Goal: Task Accomplishment & Management: Complete application form

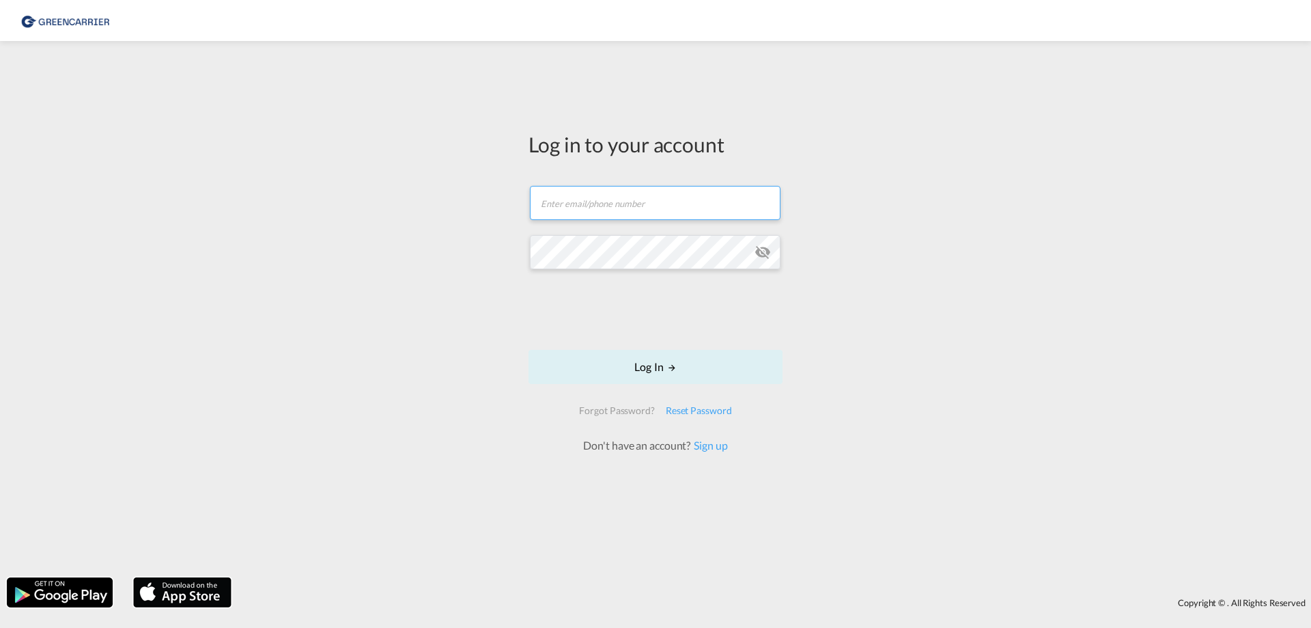
click at [578, 195] on input "text" at bounding box center [655, 203] width 251 height 34
type input "[EMAIL_ADDRESS][DOMAIN_NAME]"
click at [708, 439] on div "Forgot Password? Reset Password Don't have an account? Sign up" at bounding box center [655, 425] width 174 height 55
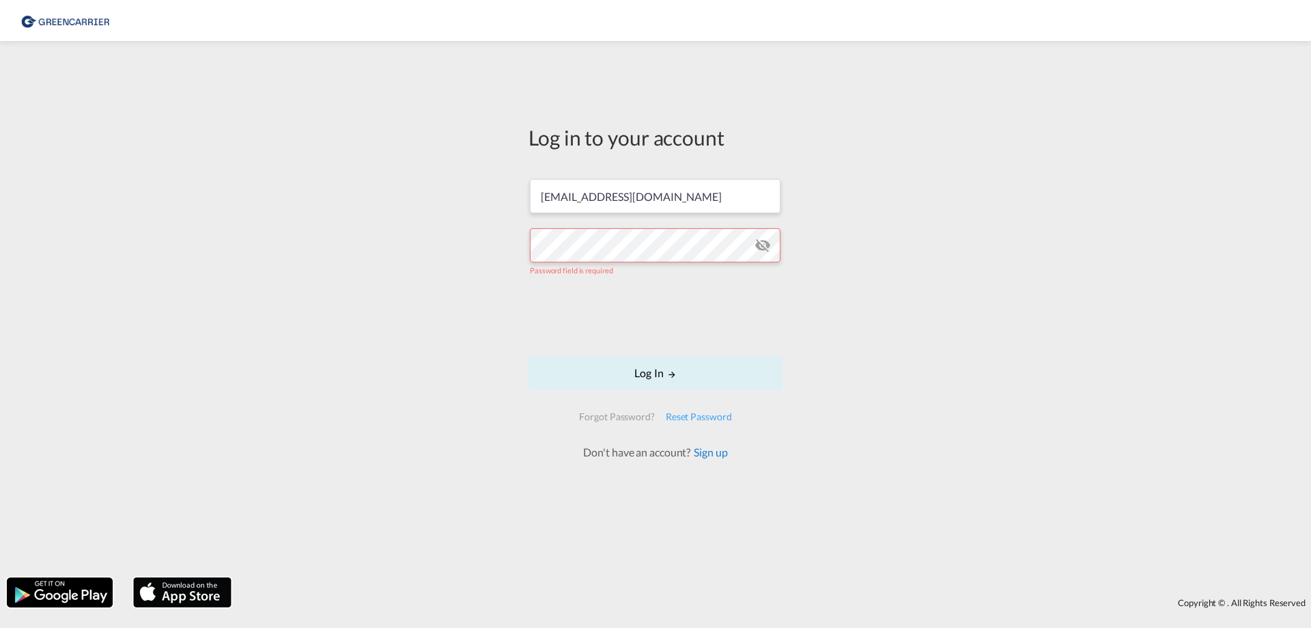
click at [710, 451] on link "Sign up" at bounding box center [708, 451] width 37 height 13
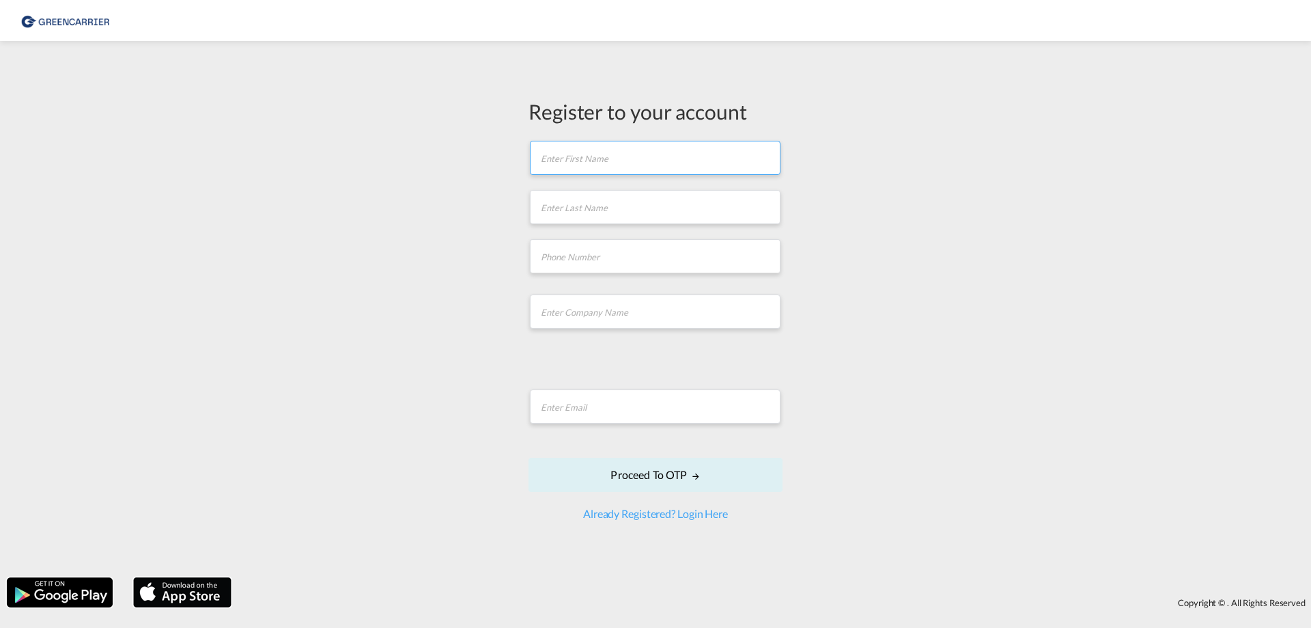
click at [604, 160] on input "text" at bounding box center [655, 158] width 251 height 34
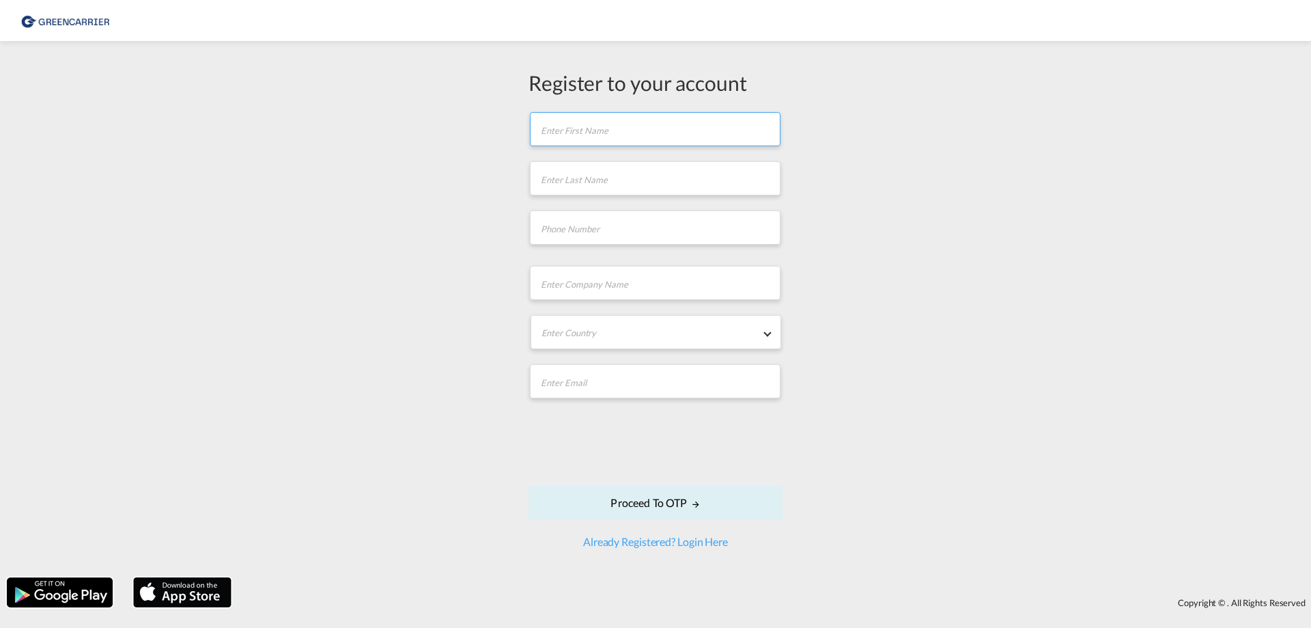
click at [643, 124] on input "text" at bounding box center [655, 129] width 251 height 34
type input "Volkan"
type input "Bekem"
type input "042133021342"
type input "Multi Freight Solutions GmbH"
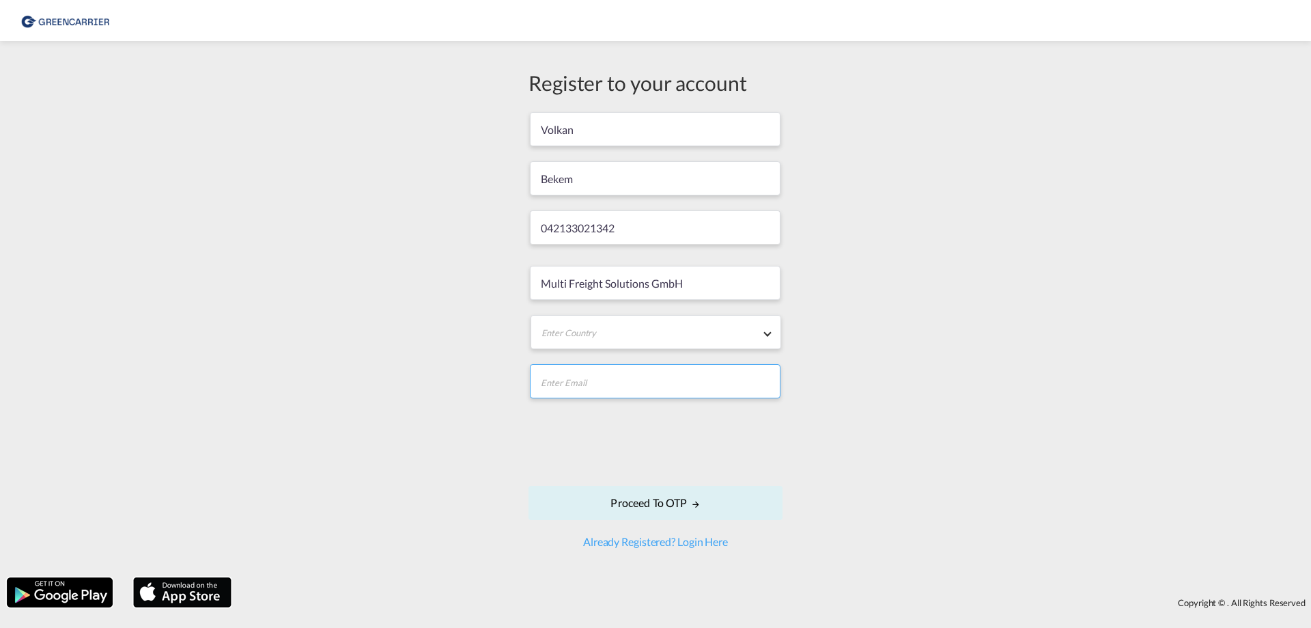
type input "[EMAIL_ADDRESS][DOMAIN_NAME]"
click at [637, 229] on input "042133021342" at bounding box center [655, 227] width 251 height 34
click at [862, 310] on div "Register to your account Volkan Bekem 042133021342 Multi Freight Solutions GmbH…" at bounding box center [655, 309] width 1311 height 522
drag, startPoint x: 636, startPoint y: 228, endPoint x: 490, endPoint y: 227, distance: 145.4
click at [490, 227] on div "Register to your account Volkan Bekem 042133021342 Multi Freight Solutions GmbH…" at bounding box center [655, 309] width 1311 height 522
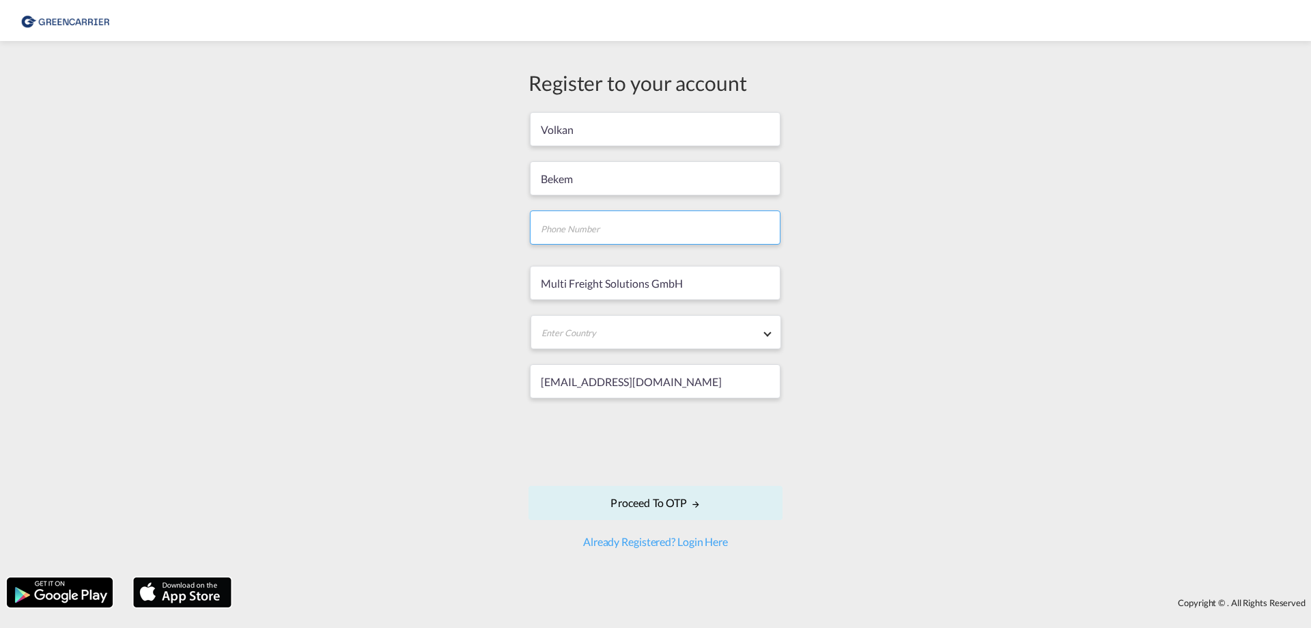
paste input "042133021342"
type input "042133021342"
click at [940, 267] on div "Register to your account Volkan Bekem 042133021342 Multi Freight Solutions GmbH…" at bounding box center [655, 309] width 1311 height 522
drag, startPoint x: 691, startPoint y: 283, endPoint x: 521, endPoint y: 270, distance: 170.5
click at [521, 270] on div "Register to your account Volkan Bekem 042133021342 Multi Freight Solutions GmbH…" at bounding box center [655, 308] width 274 height 481
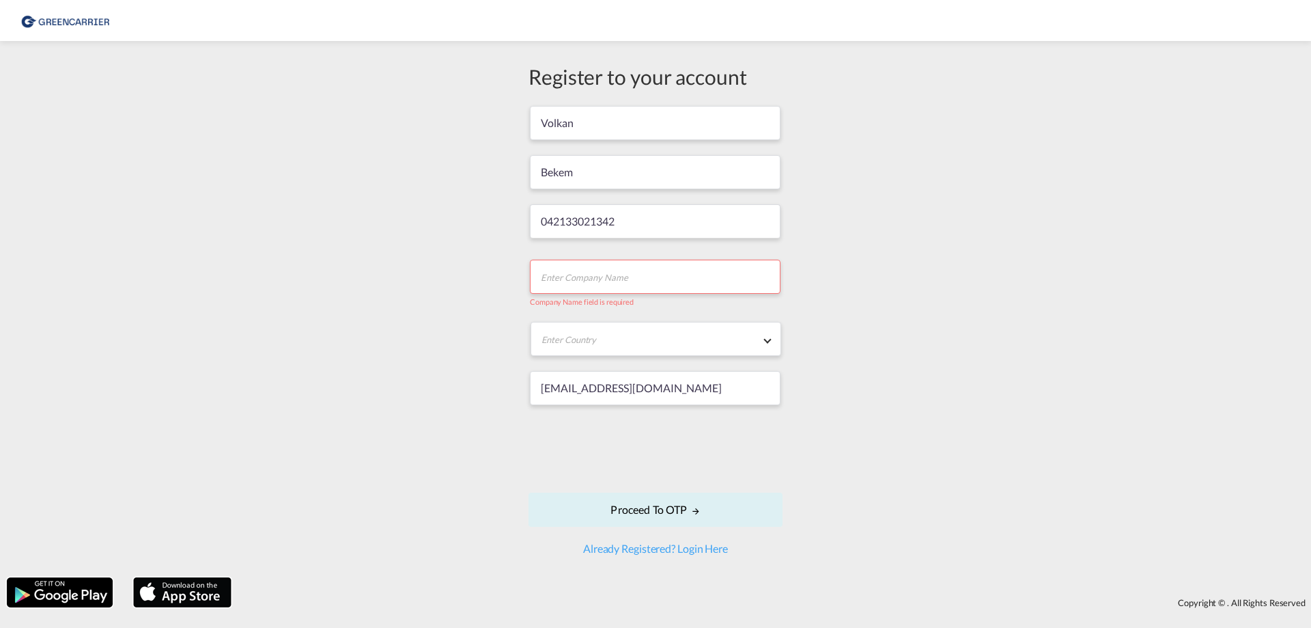
paste input "Multi Freight Solutions GmbH"
type input "Multi Freight Solutions GmbH"
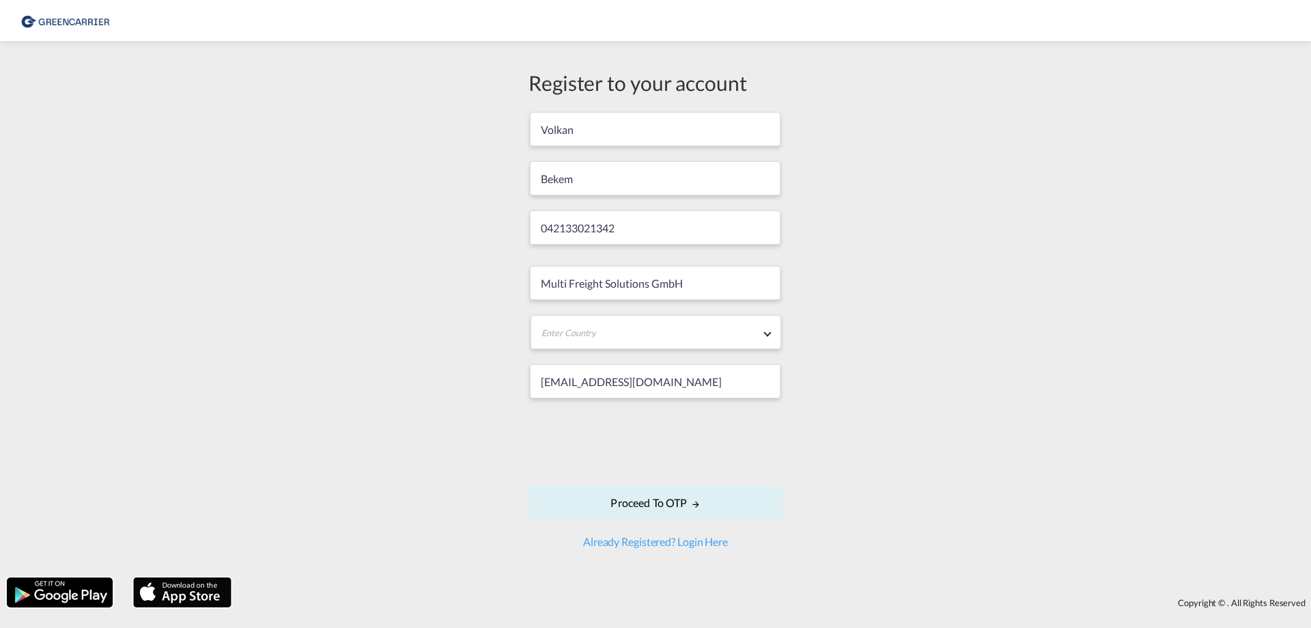
drag, startPoint x: 1110, startPoint y: 310, endPoint x: 1028, endPoint y: 319, distance: 82.4
click at [1110, 310] on div "Register to your account Volkan Bekem 042133021342 Multi Freight Solutions GmbH…" at bounding box center [655, 309] width 1311 height 522
click at [681, 334] on md-select "Enter Country [GEOGRAPHIC_DATA] [GEOGRAPHIC_DATA] [GEOGRAPHIC_DATA] [US_STATE] …" at bounding box center [656, 332] width 251 height 34
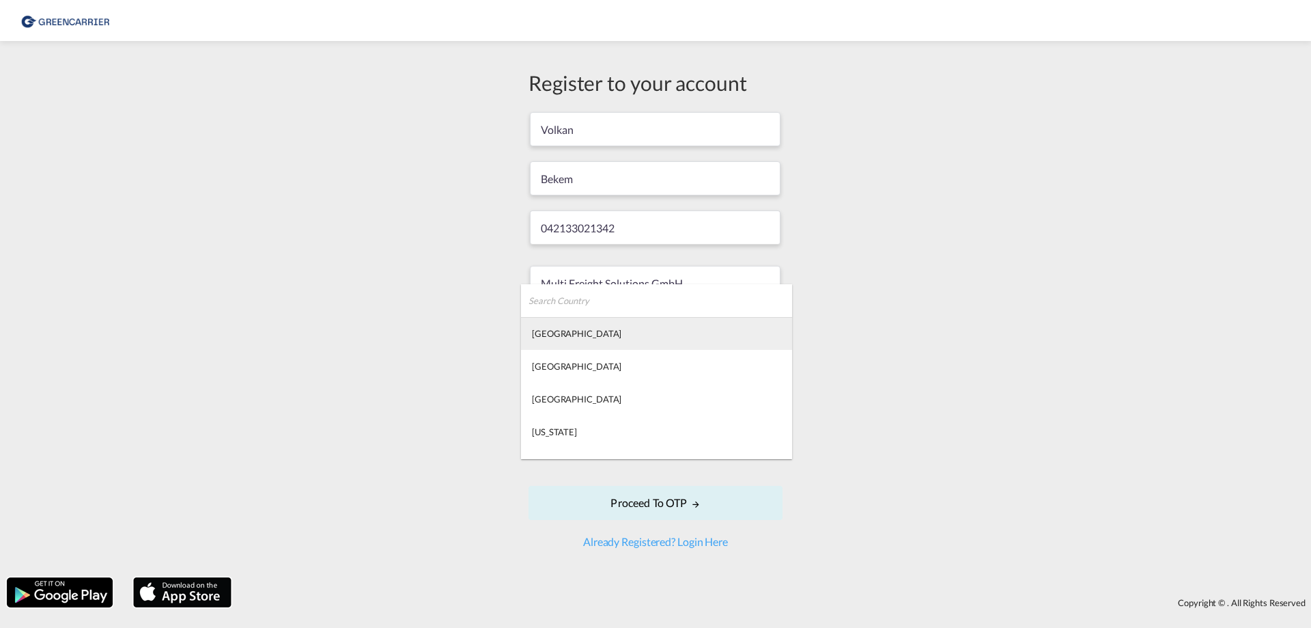
type md-option "[GEOGRAPHIC_DATA]"
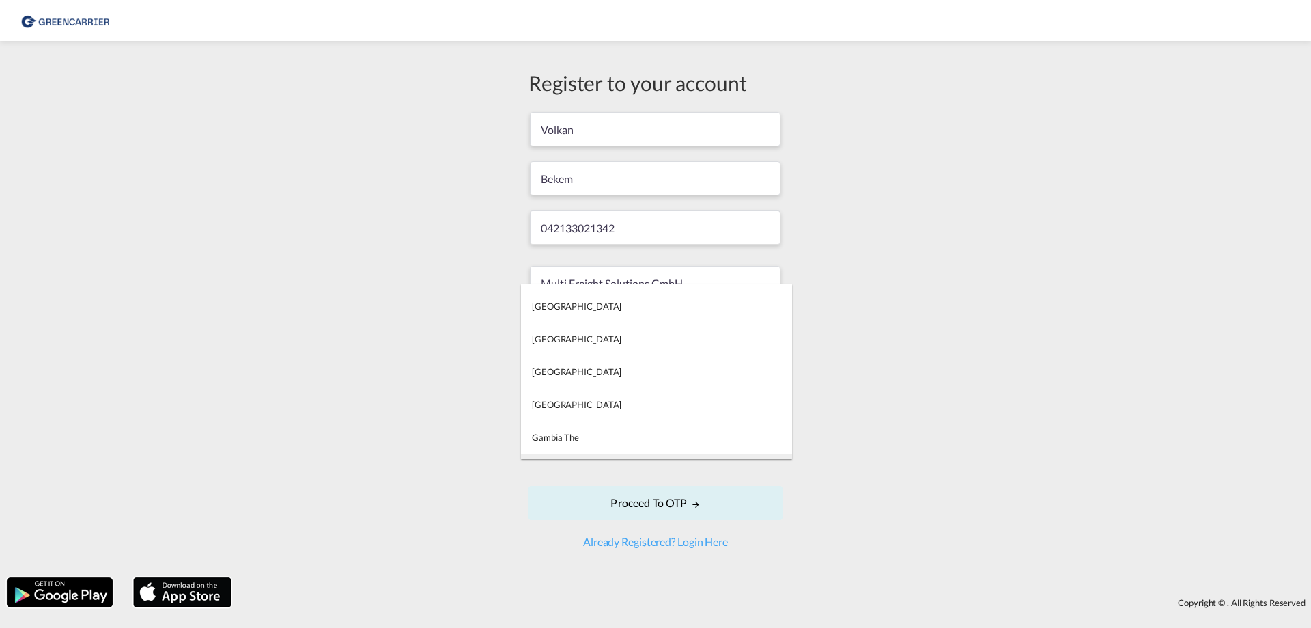
type md-option "[US_STATE]"
type md-option "[GEOGRAPHIC_DATA]"
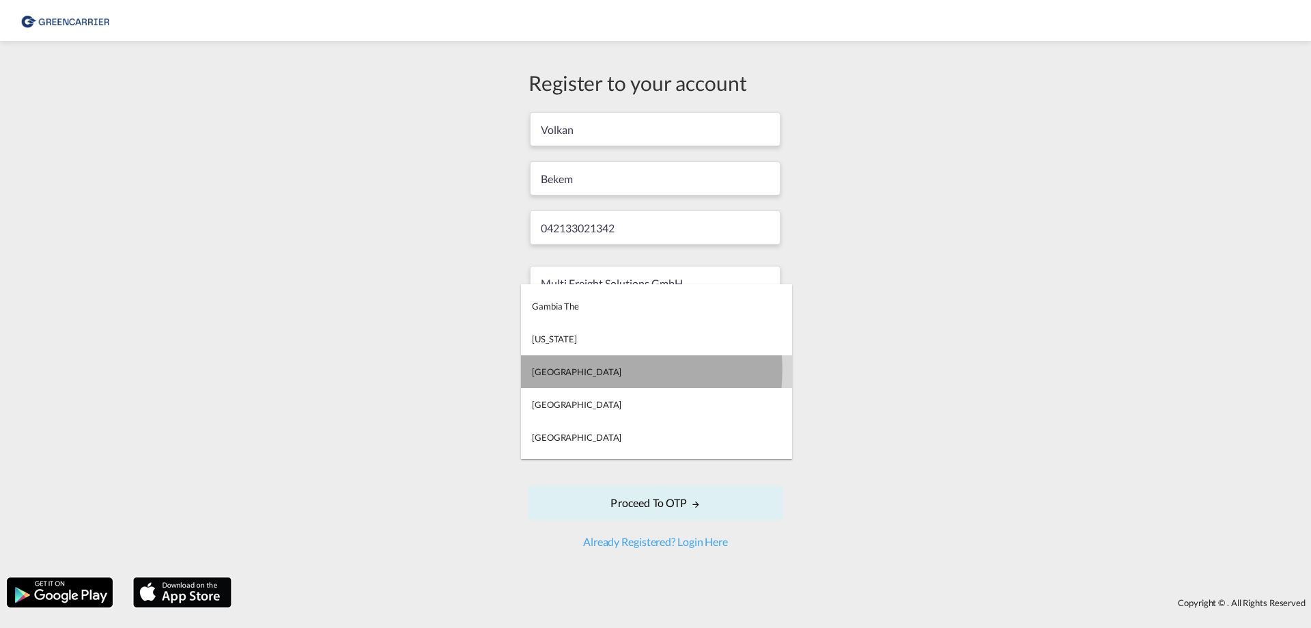
click at [581, 369] on md-option "[GEOGRAPHIC_DATA]" at bounding box center [656, 371] width 271 height 33
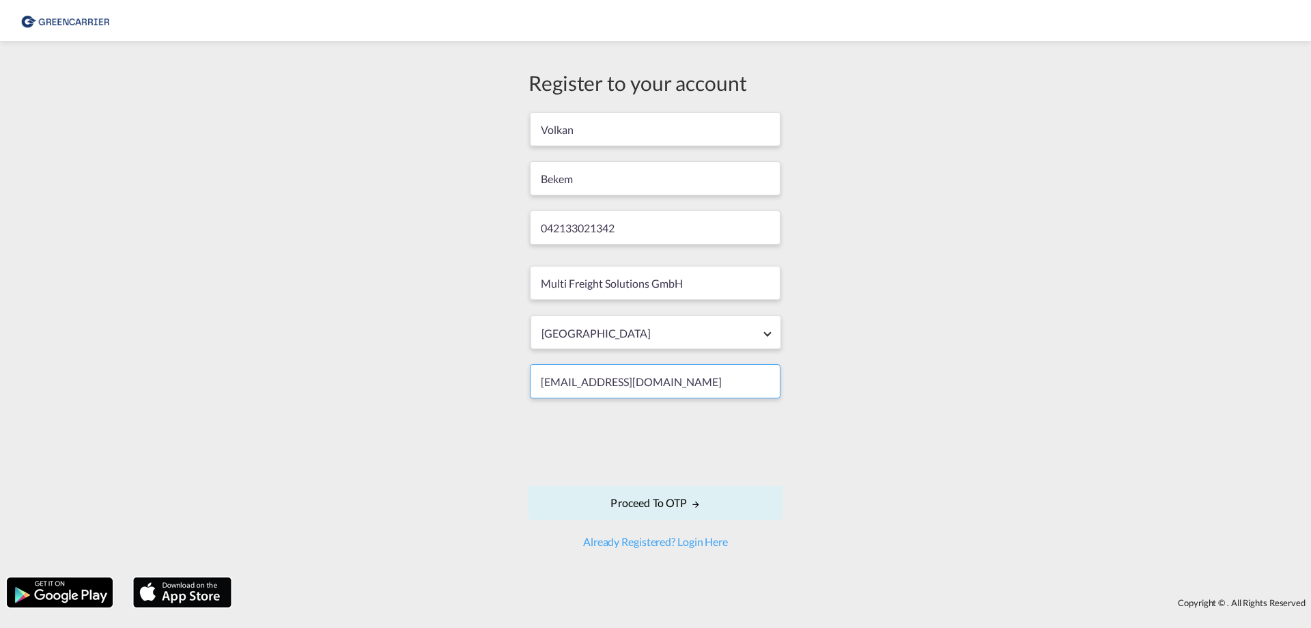
drag, startPoint x: 673, startPoint y: 379, endPoint x: 494, endPoint y: 374, distance: 179.7
click at [494, 374] on div "Register to your account Volkan Bekem 042133021342 Multi Freight Solutions GmbH…" at bounding box center [655, 309] width 1311 height 522
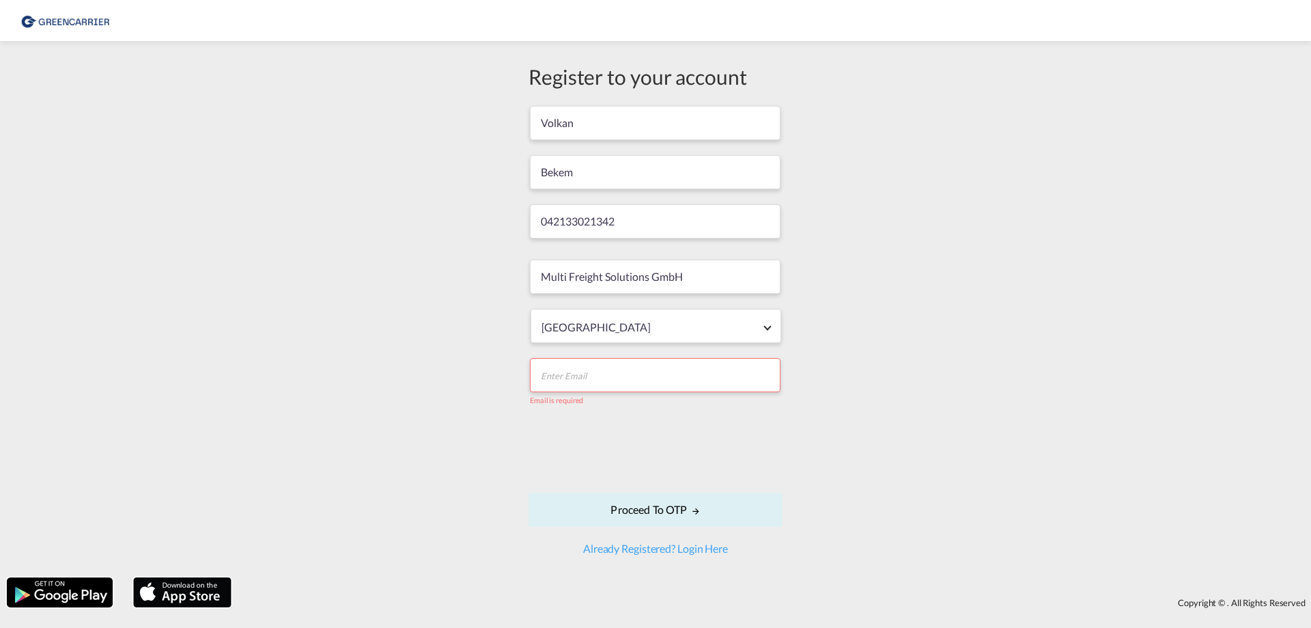
paste input "[EMAIL_ADDRESS][DOMAIN_NAME]"
type input "[EMAIL_ADDRESS][DOMAIN_NAME]"
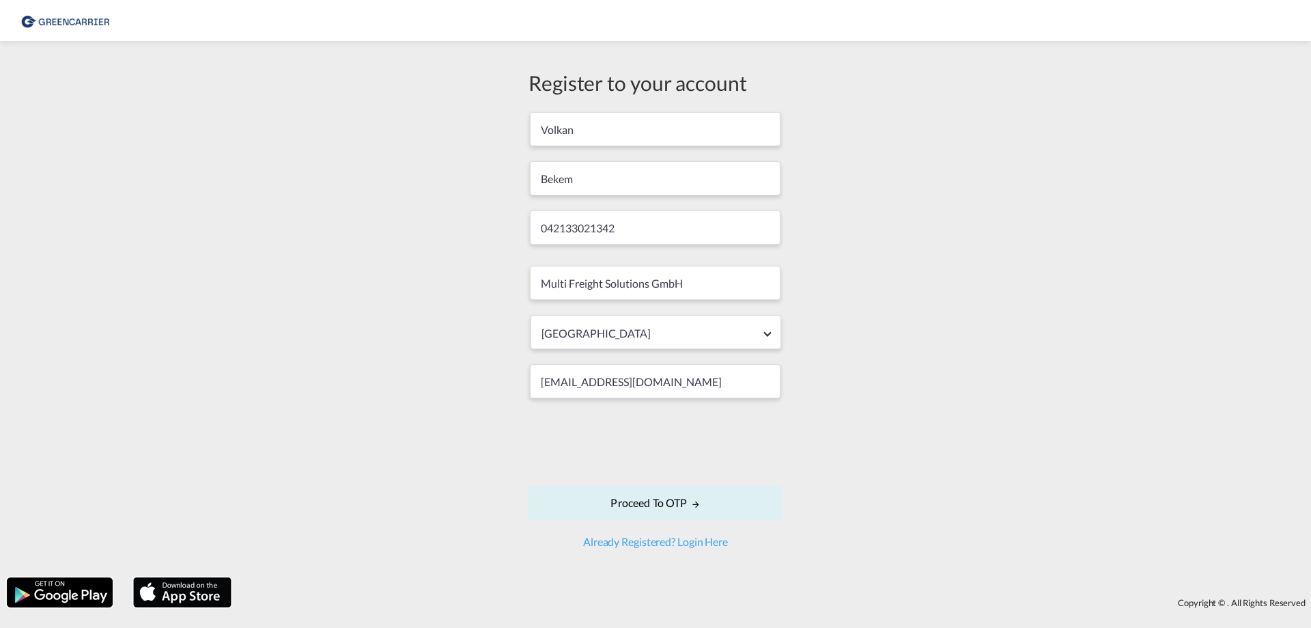
click at [946, 366] on div "Register to your account Volkan Bekem 042133021342 Multi Freight Solutions GmbH…" at bounding box center [655, 309] width 1311 height 522
click at [669, 501] on button "Proceed to OTP" at bounding box center [656, 502] width 254 height 34
